Goal: Use online tool/utility

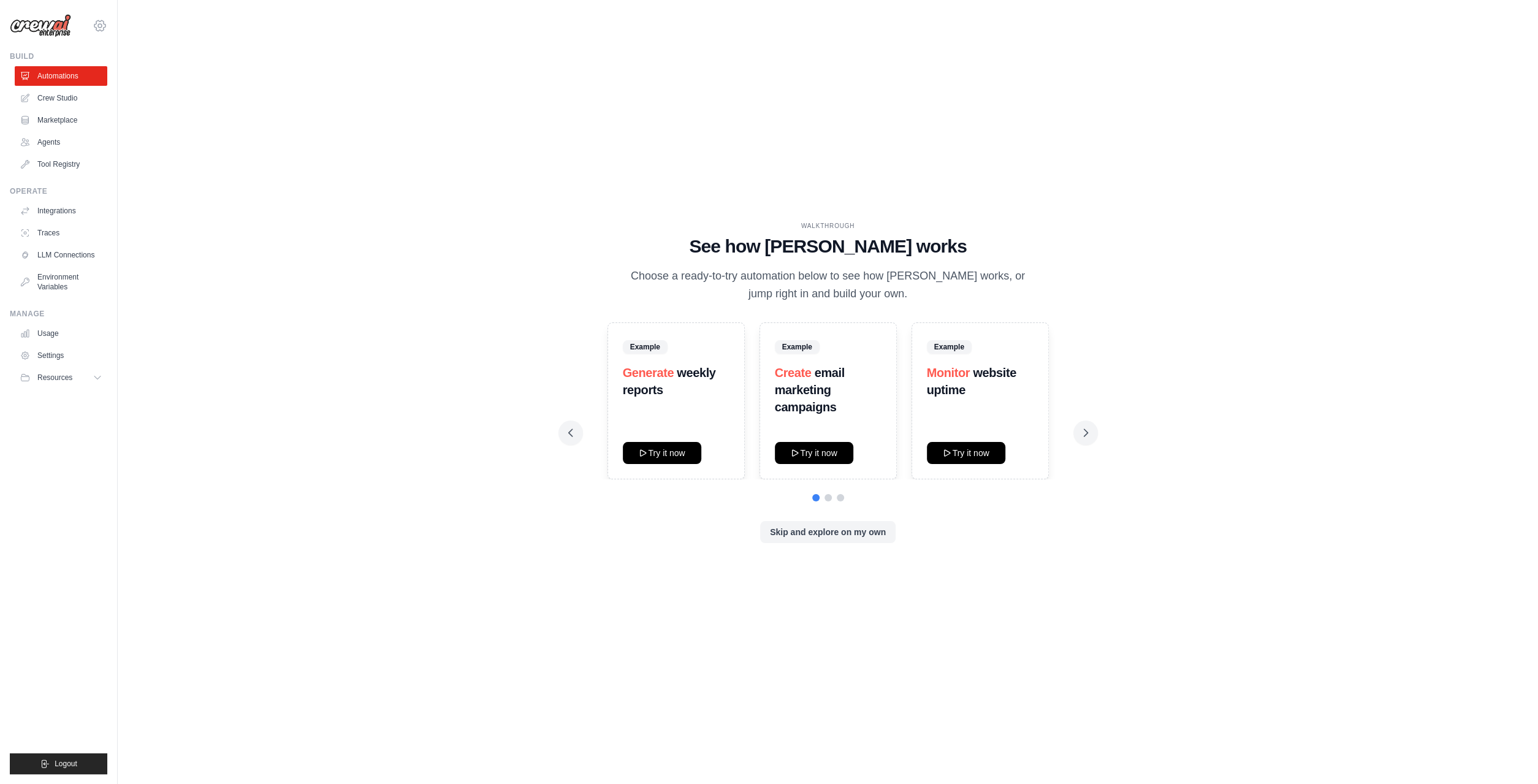
click at [98, 25] on icon at bounding box center [100, 26] width 15 height 15
click at [356, 46] on div "WALKTHROUGH See how CrewAI works Choose a ready-to-try automation below to see …" at bounding box center [828, 392] width 1381 height 760
click at [44, 94] on link "Crew Studio" at bounding box center [63, 98] width 93 height 20
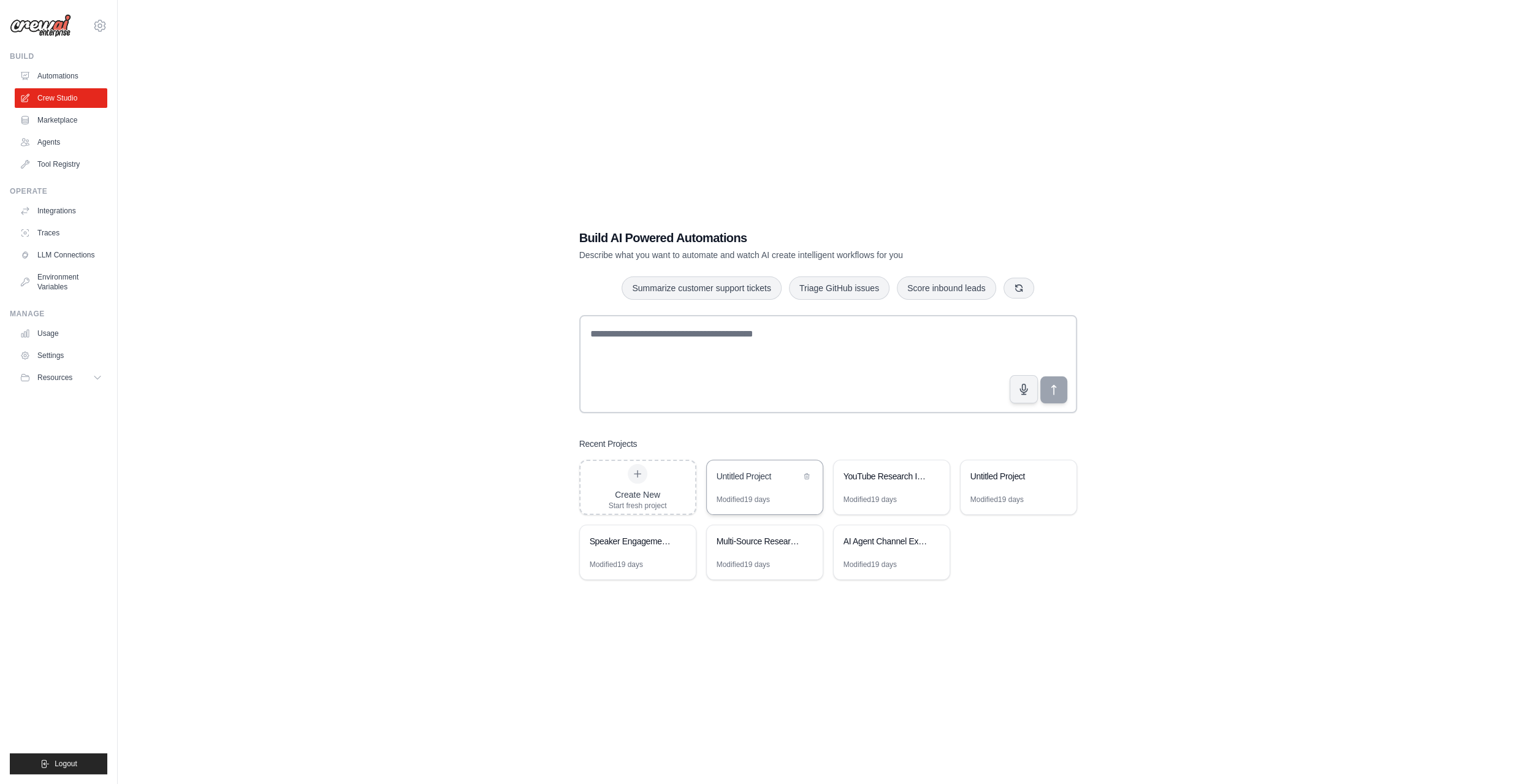
click at [758, 485] on div "Untitled Project" at bounding box center [765, 477] width 116 height 34
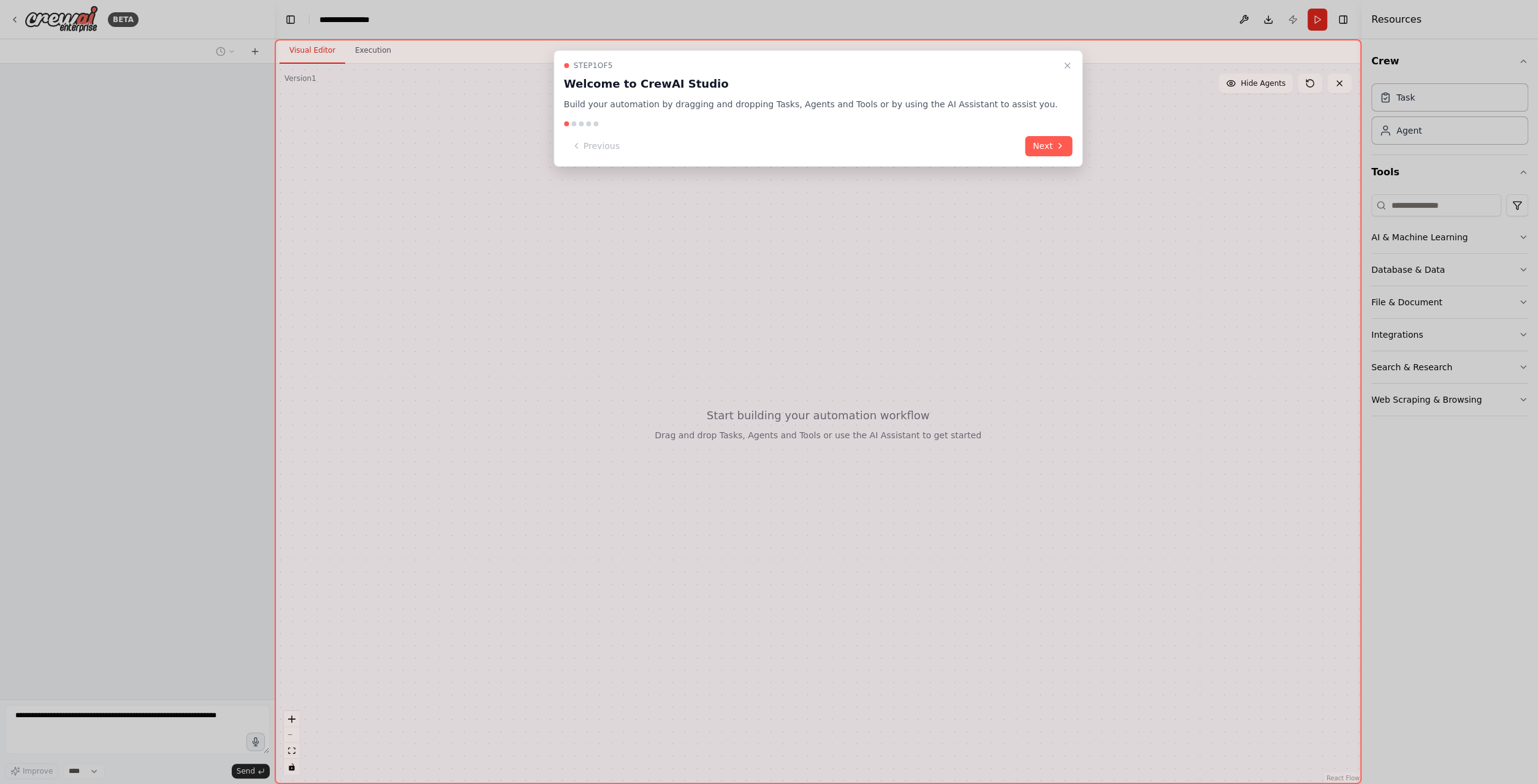
scroll to position [353, 0]
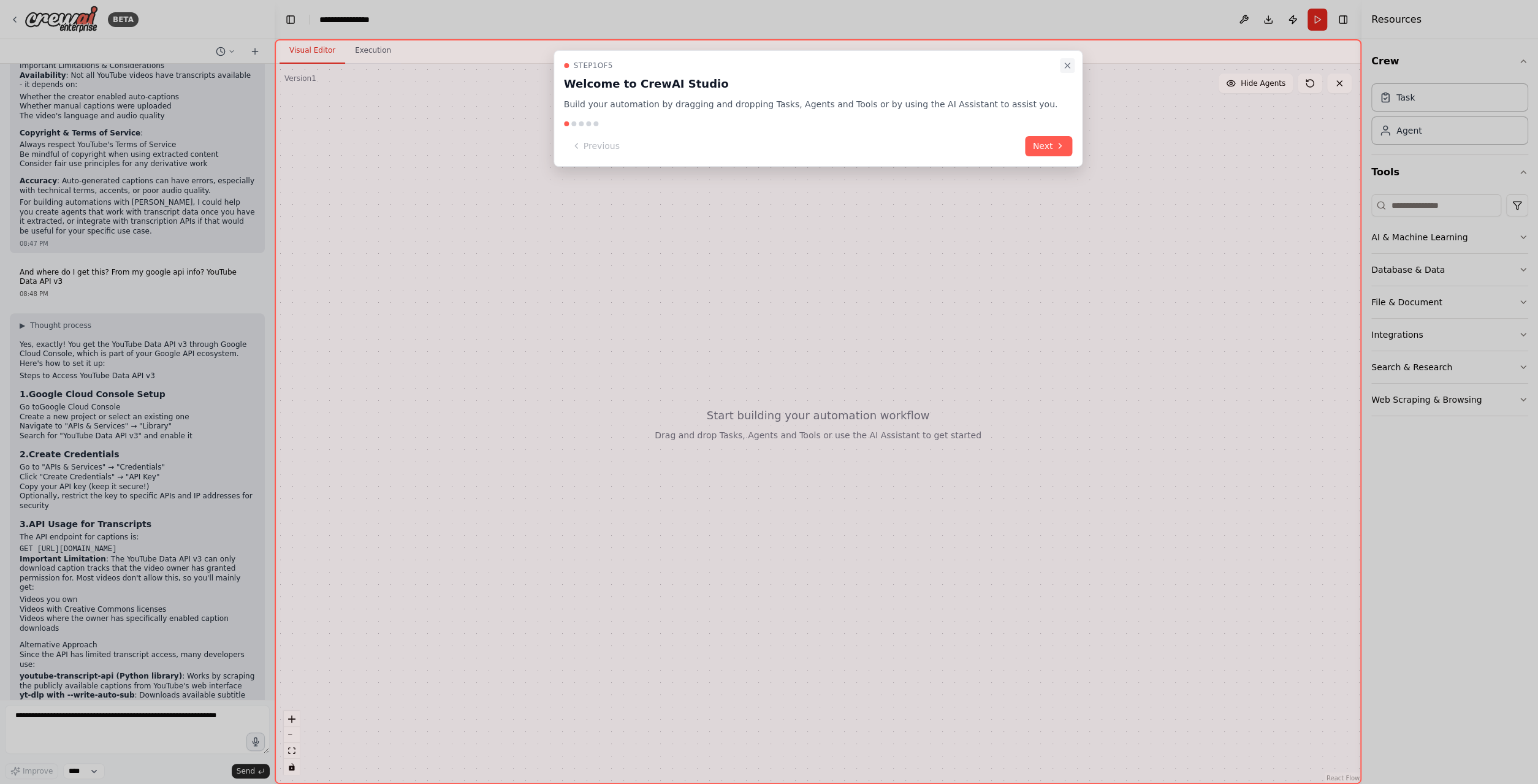
click at [1063, 66] on icon "Close walkthrough" at bounding box center [1067, 66] width 10 height 10
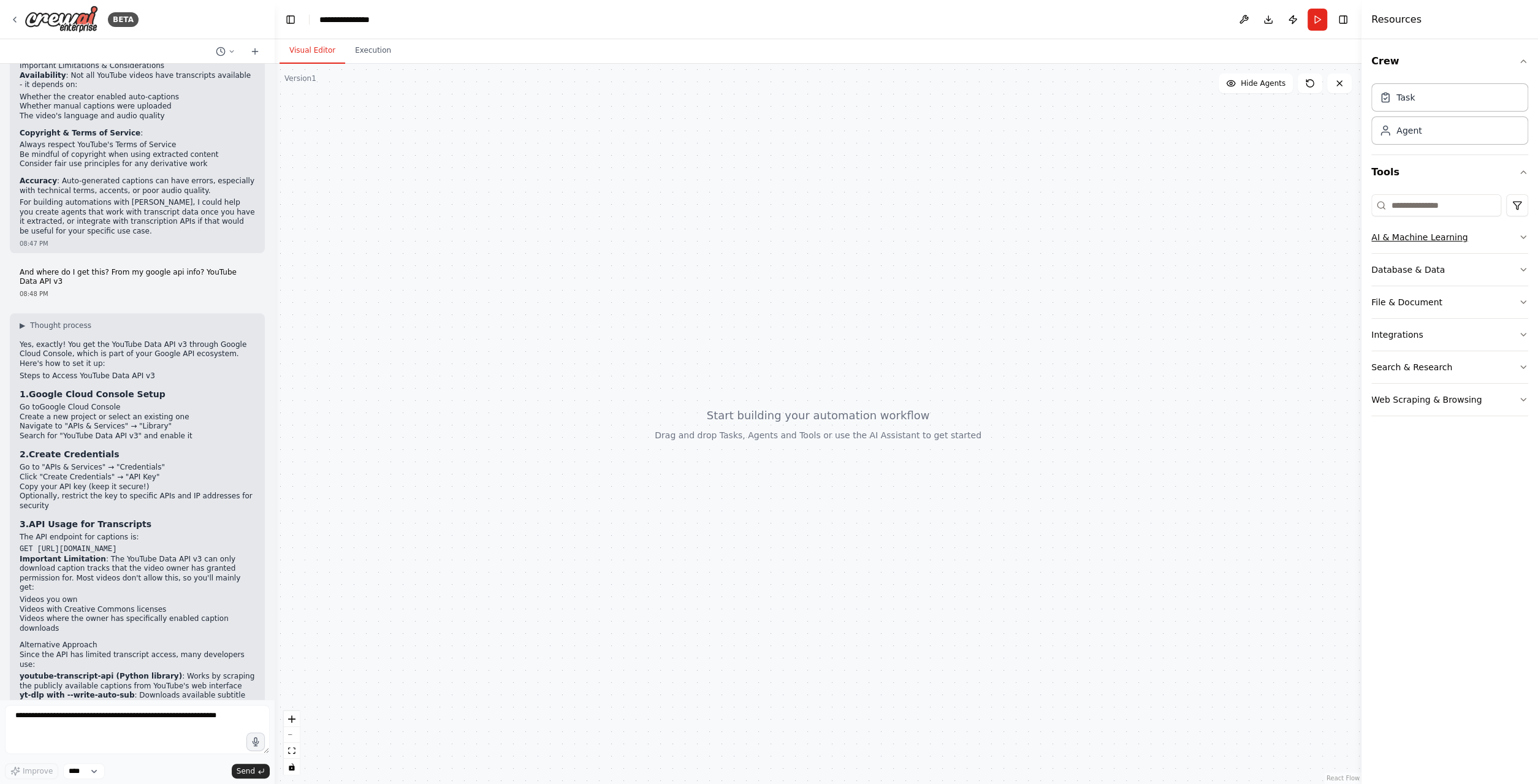
click at [1520, 232] on icon "button" at bounding box center [1523, 237] width 10 height 10
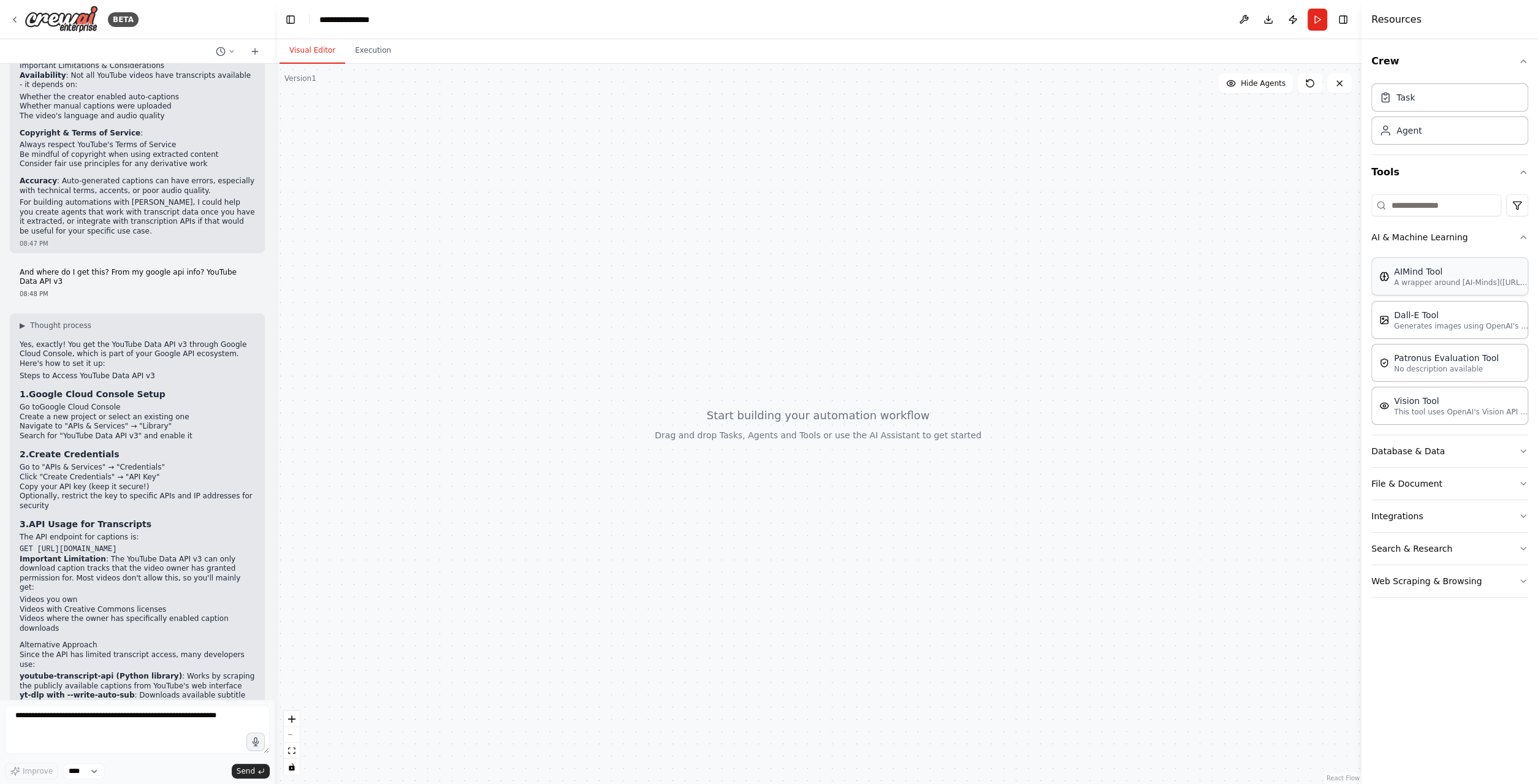
click at [1453, 279] on p "A wrapper around [AI-Minds](https://mindsdb.com/minds). Useful for when you nee…" at bounding box center [1461, 283] width 135 height 10
click at [1463, 455] on button "Database & Data" at bounding box center [1449, 451] width 157 height 32
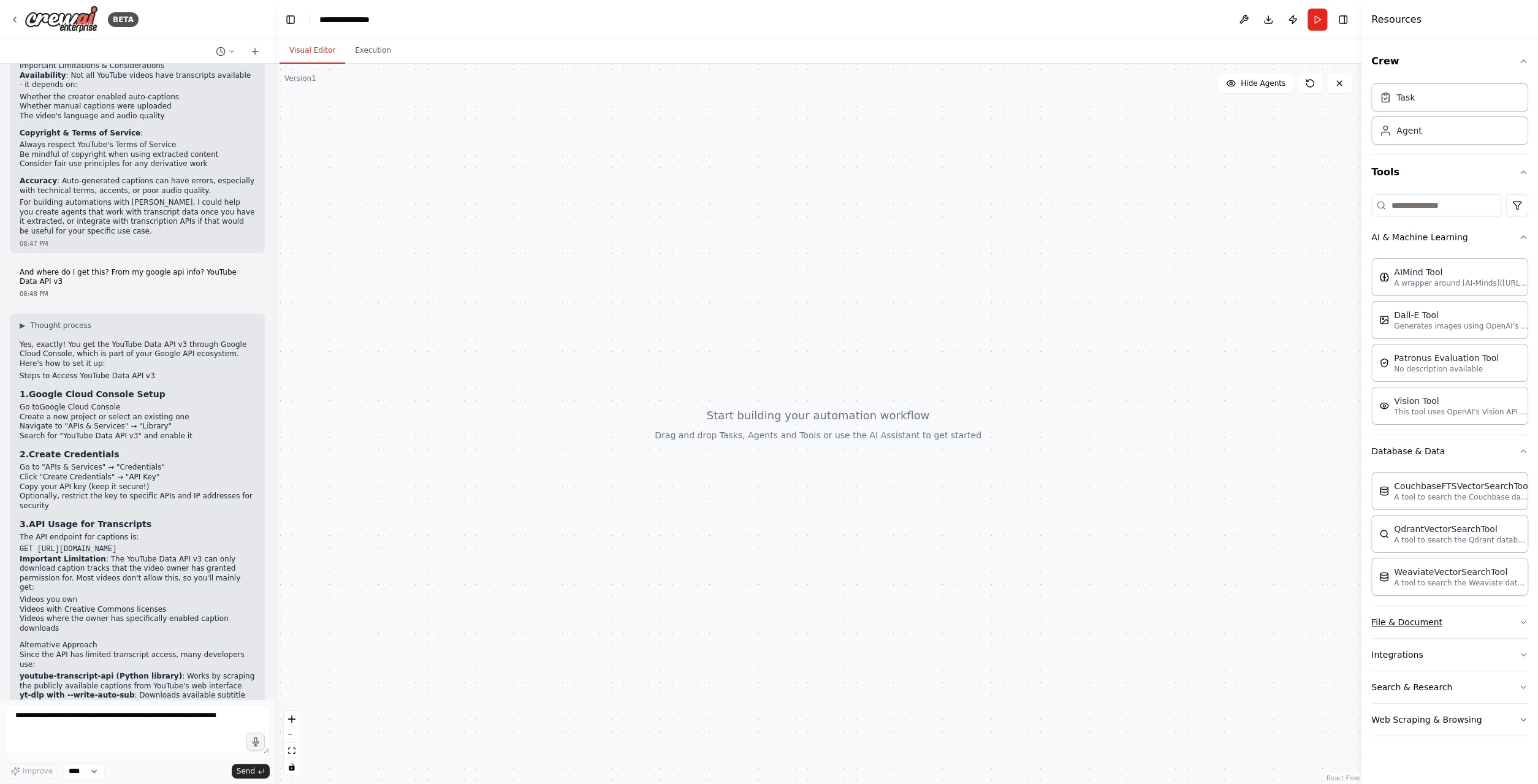
click at [1482, 621] on button "File & Document" at bounding box center [1449, 622] width 157 height 32
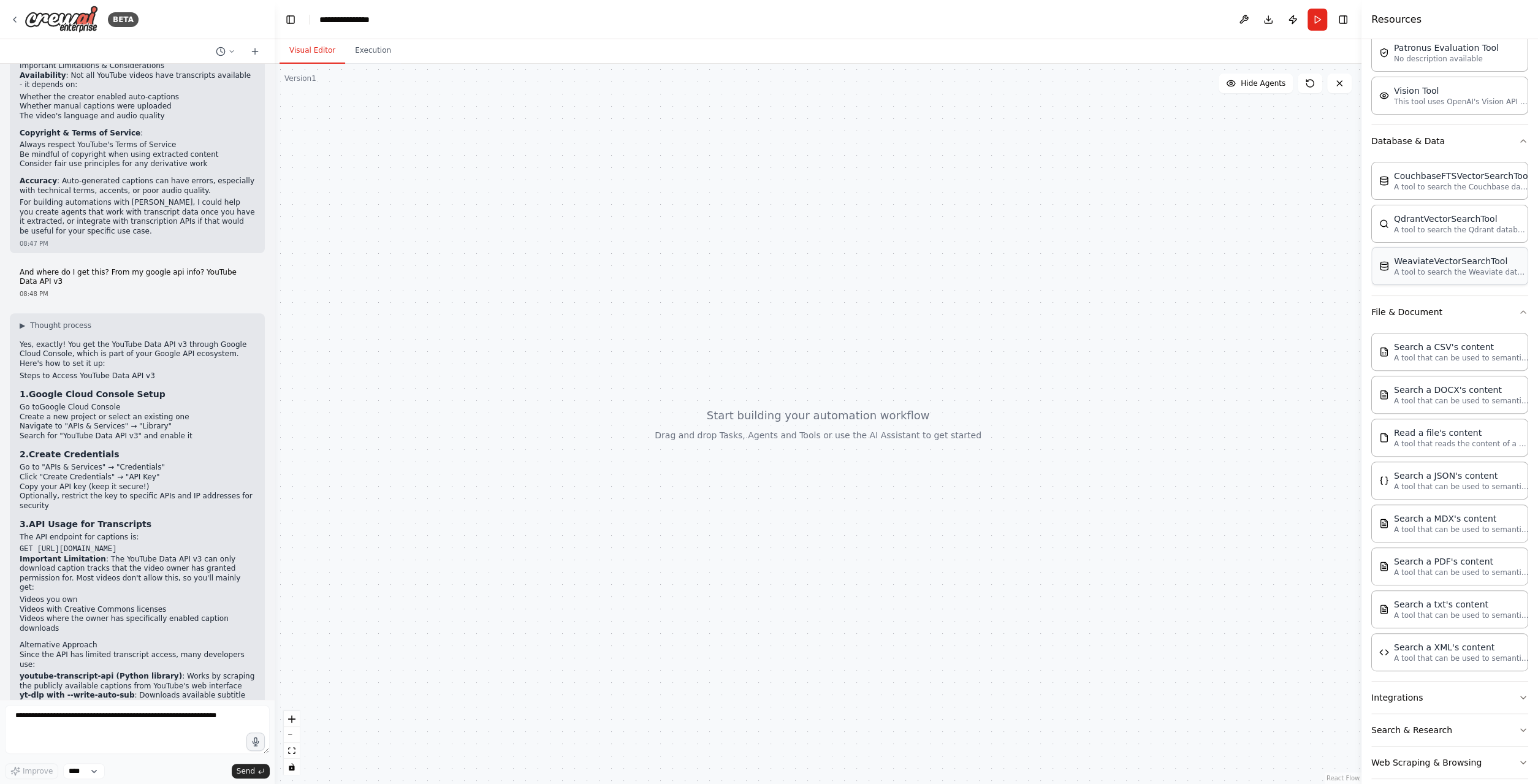
scroll to position [317, 0]
